Goal: Task Accomplishment & Management: Use online tool/utility

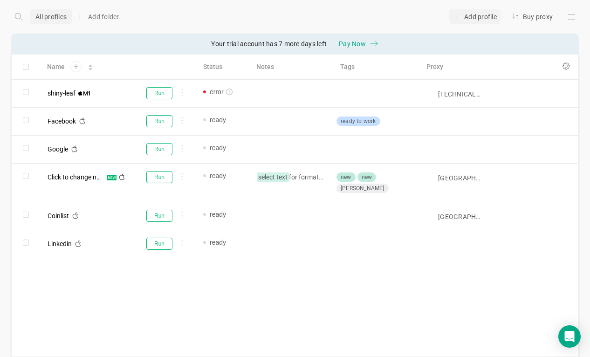
click at [471, 18] on div "Add profile" at bounding box center [474, 16] width 51 height 15
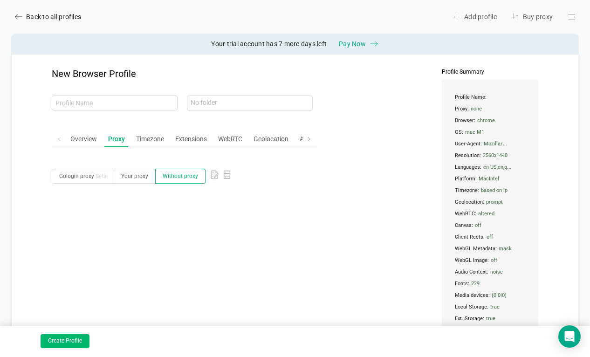
click at [21, 20] on icon at bounding box center [18, 16] width 7 height 7
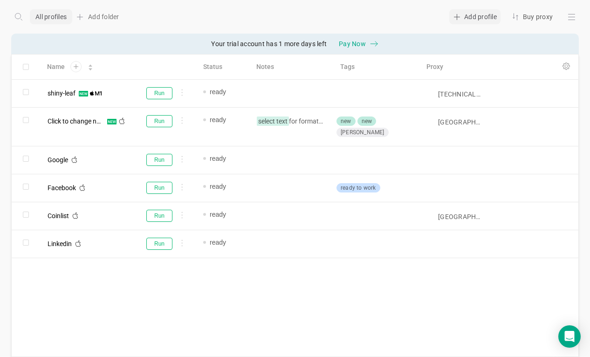
click at [474, 10] on div "Add profile" at bounding box center [474, 16] width 51 height 15
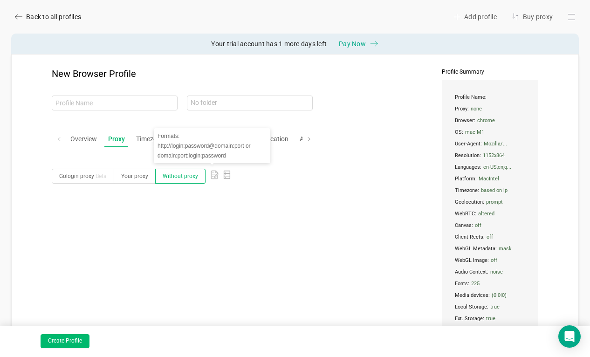
click at [212, 174] on icon at bounding box center [213, 174] width 3 height 0
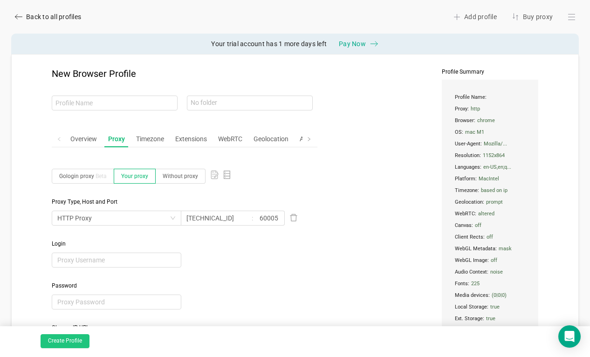
click at [73, 339] on button "Create Profile" at bounding box center [65, 341] width 49 height 14
type input "jolly-frog"
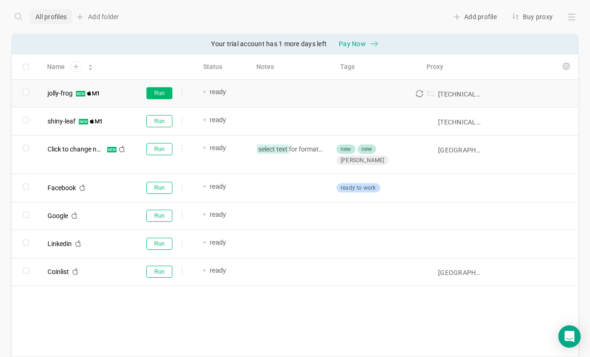
click at [156, 96] on button "Run" at bounding box center [159, 93] width 26 height 12
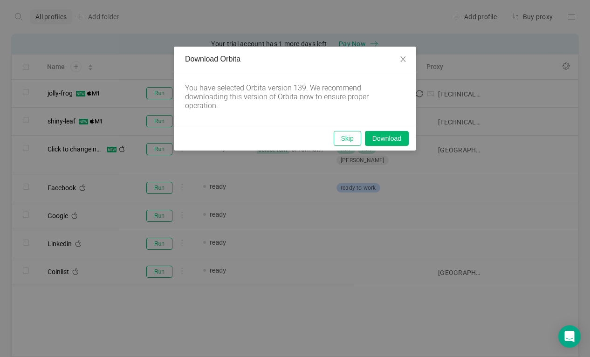
click at [357, 137] on button "Skip" at bounding box center [347, 138] width 27 height 15
